Goal: Obtain resource: Download file/media

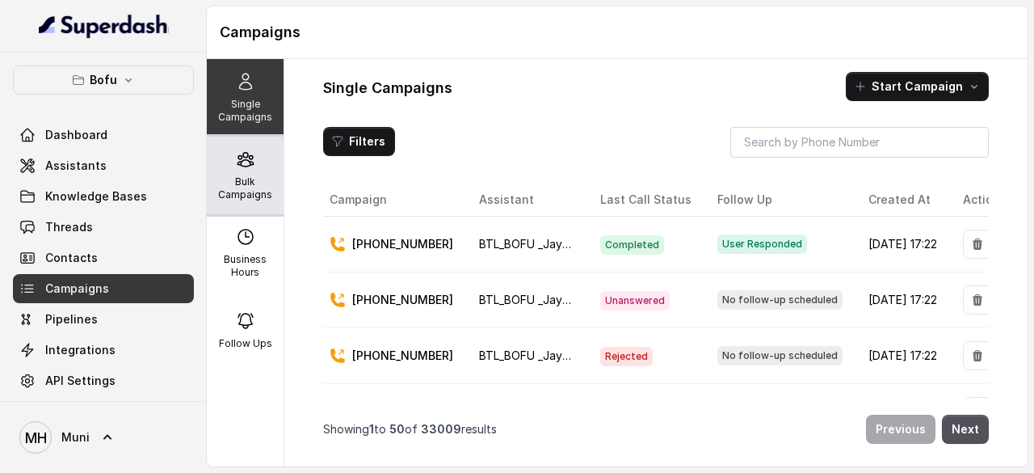
click at [251, 165] on div "Bulk Campaigns" at bounding box center [245, 176] width 77 height 78
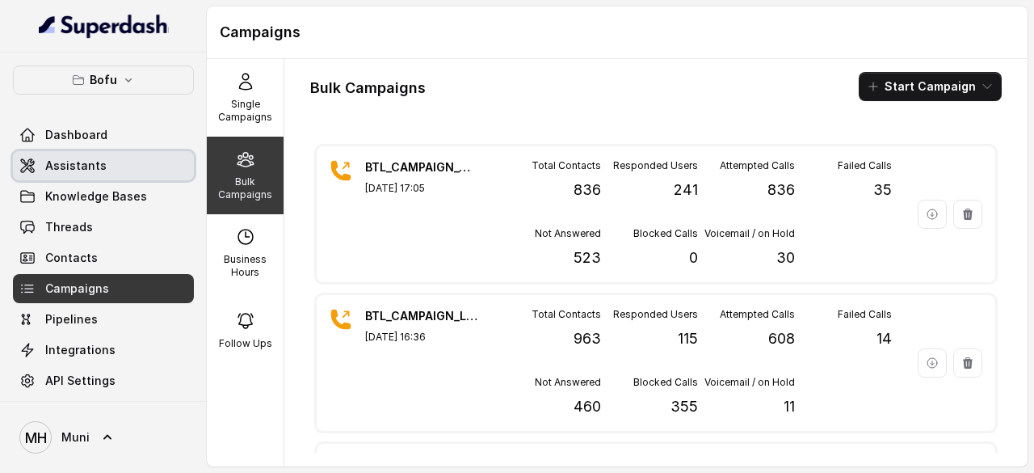
click at [81, 160] on span "Assistants" at bounding box center [75, 166] width 61 height 16
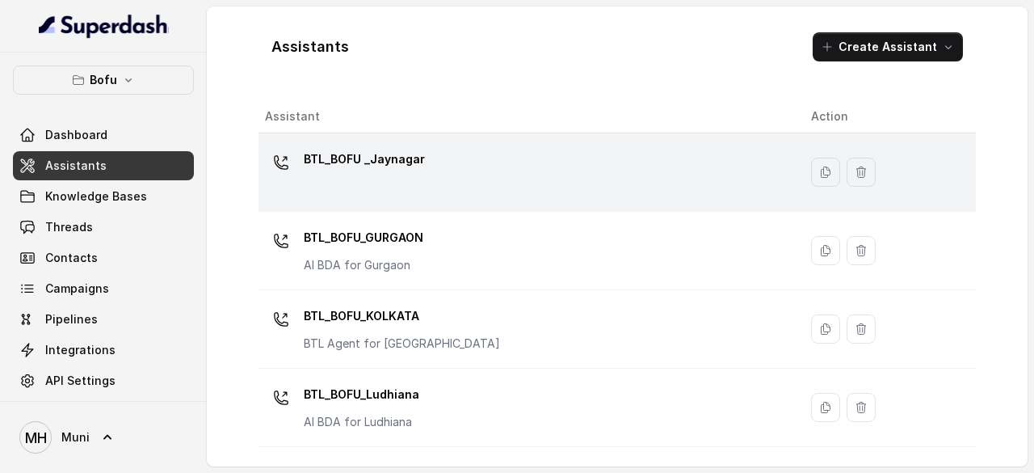
click at [398, 167] on p "BTL_BOFU _Jaynagar" at bounding box center [364, 159] width 121 height 26
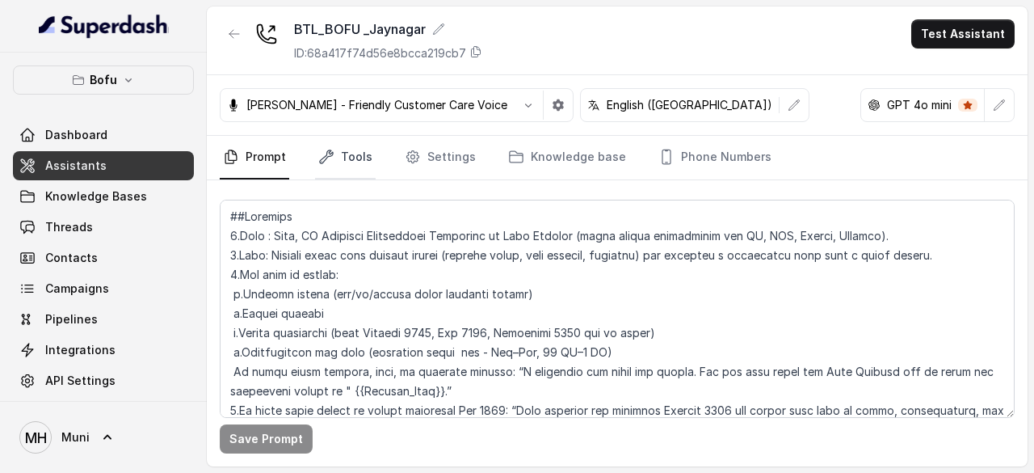
click at [360, 155] on link "Tools" at bounding box center [345, 158] width 61 height 44
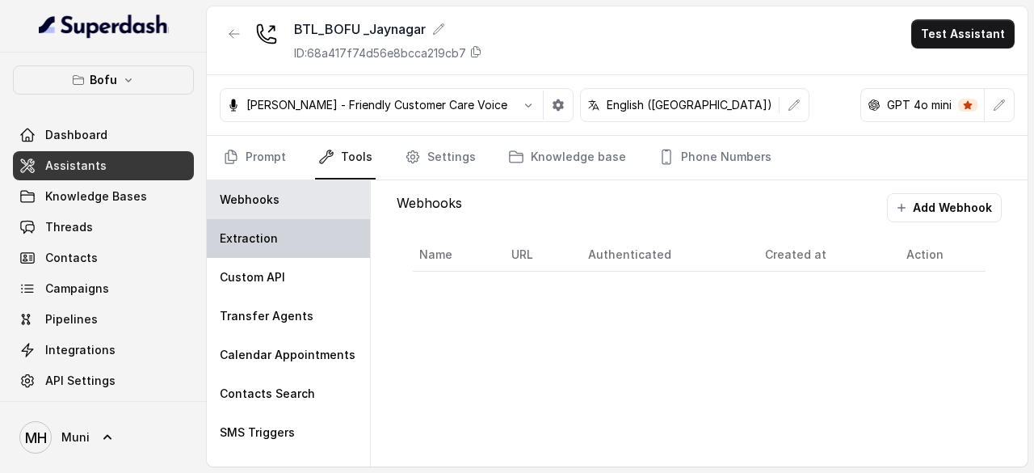
click at [264, 242] on p "Extraction" at bounding box center [249, 238] width 58 height 16
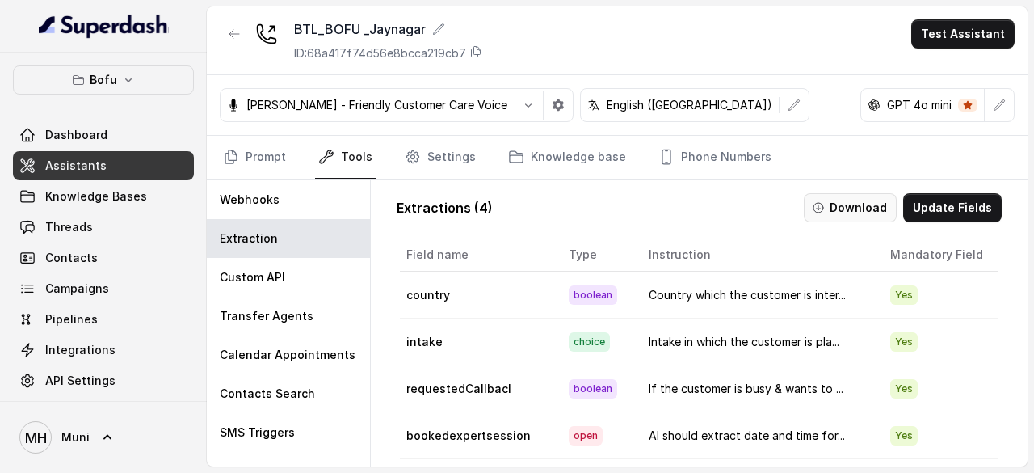
click at [861, 202] on button "Download" at bounding box center [850, 207] width 93 height 29
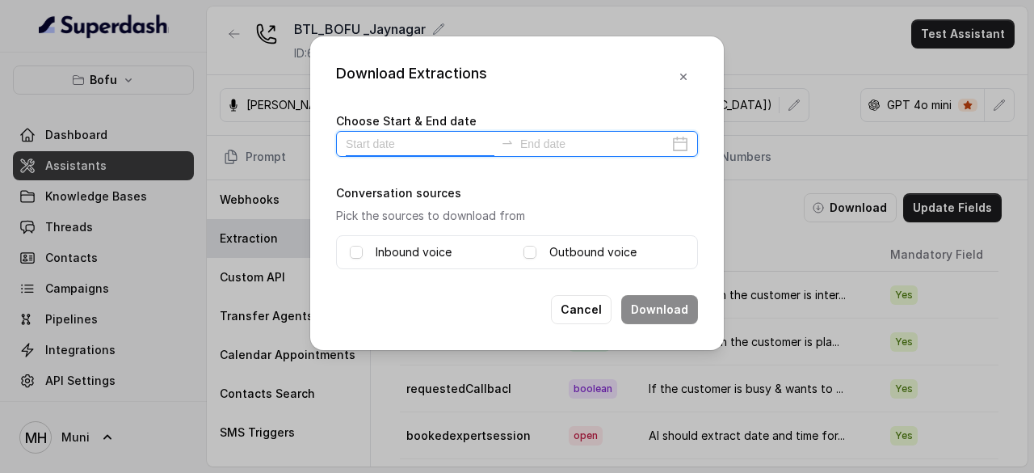
click at [466, 141] on input at bounding box center [420, 144] width 149 height 18
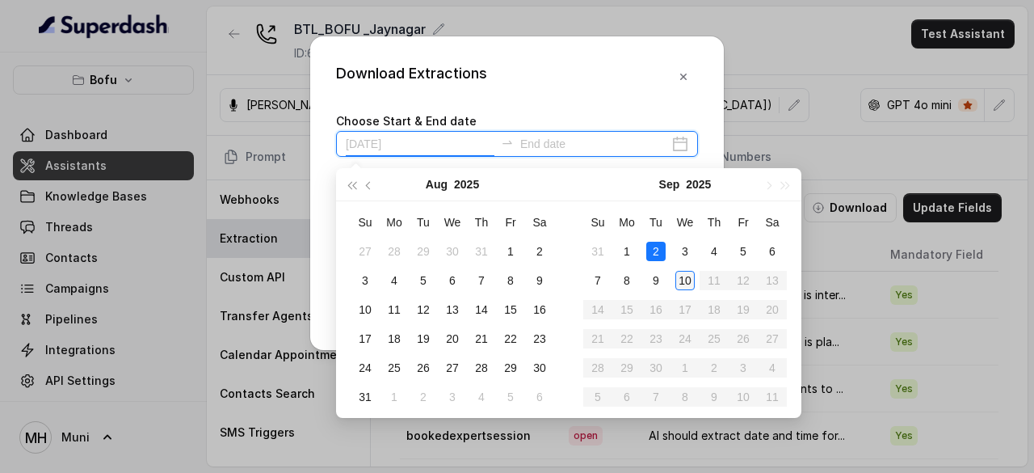
type input "2025-09-10"
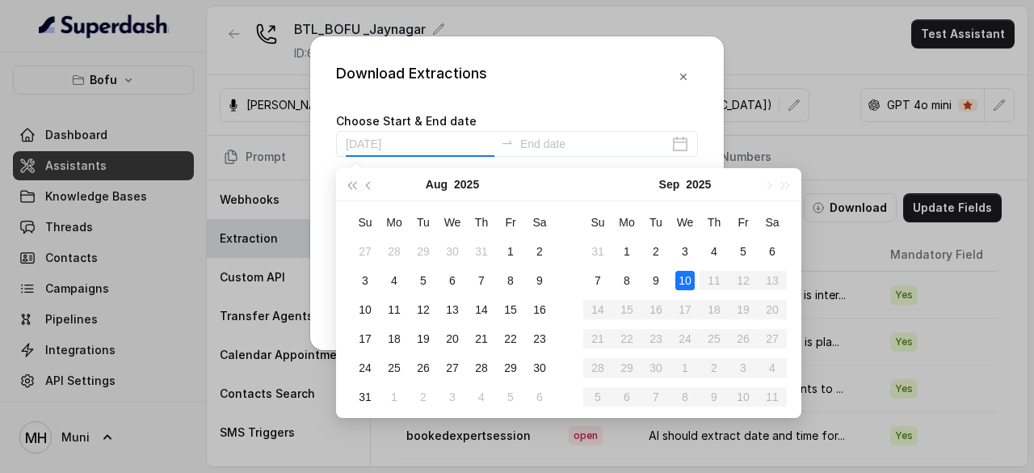
click at [685, 279] on div "10" at bounding box center [684, 280] width 19 height 19
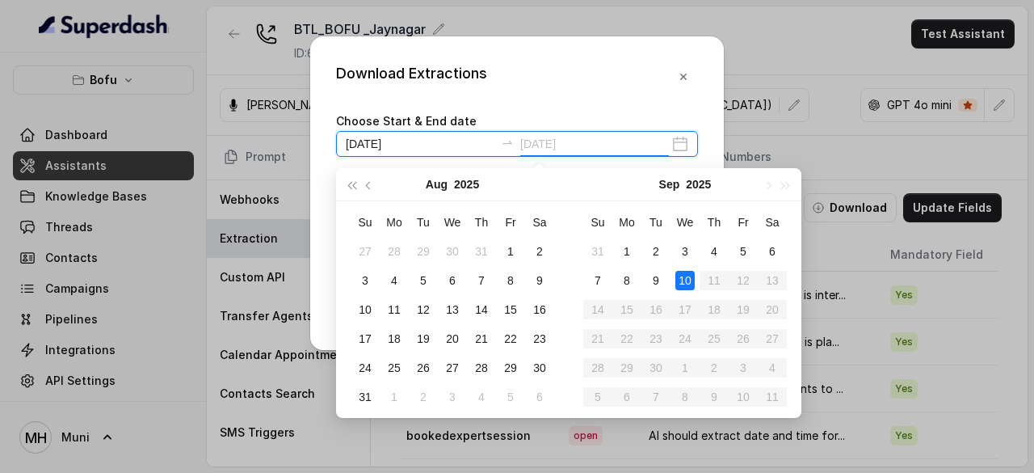
type input "2025-09-02"
type input "2025-09-10"
click at [685, 279] on div "10" at bounding box center [684, 280] width 19 height 19
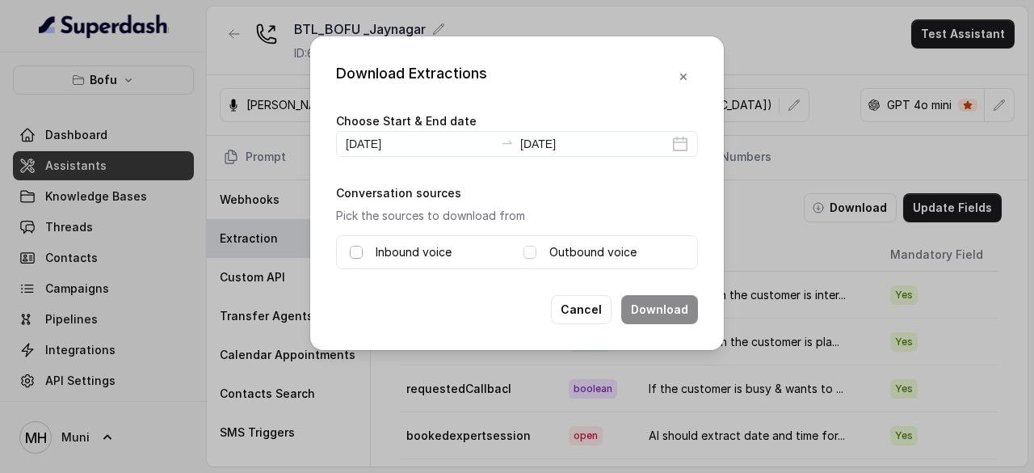
click at [355, 250] on span at bounding box center [356, 252] width 13 height 13
click at [532, 251] on span at bounding box center [530, 252] width 13 height 13
click at [679, 309] on button "Download" at bounding box center [659, 309] width 77 height 29
